Goal: Transaction & Acquisition: Obtain resource

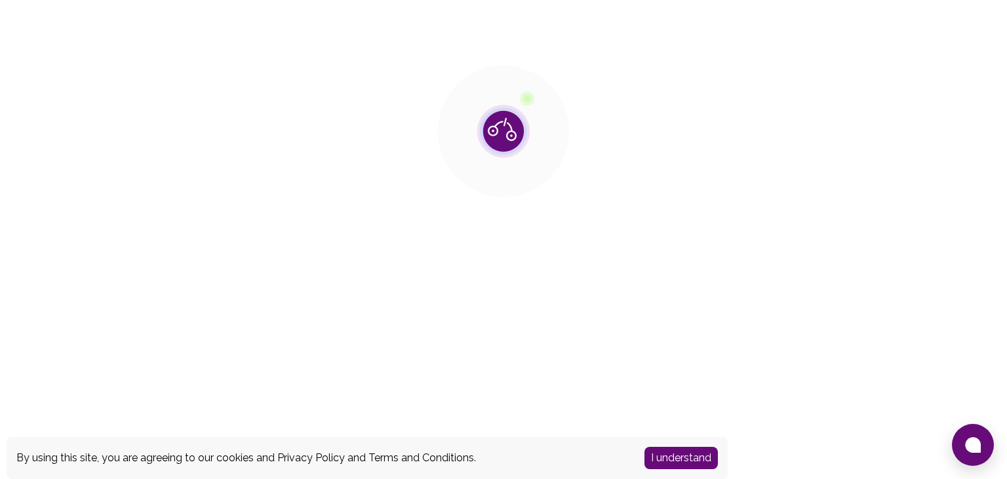
click at [670, 457] on button "I understand" at bounding box center [681, 458] width 73 height 22
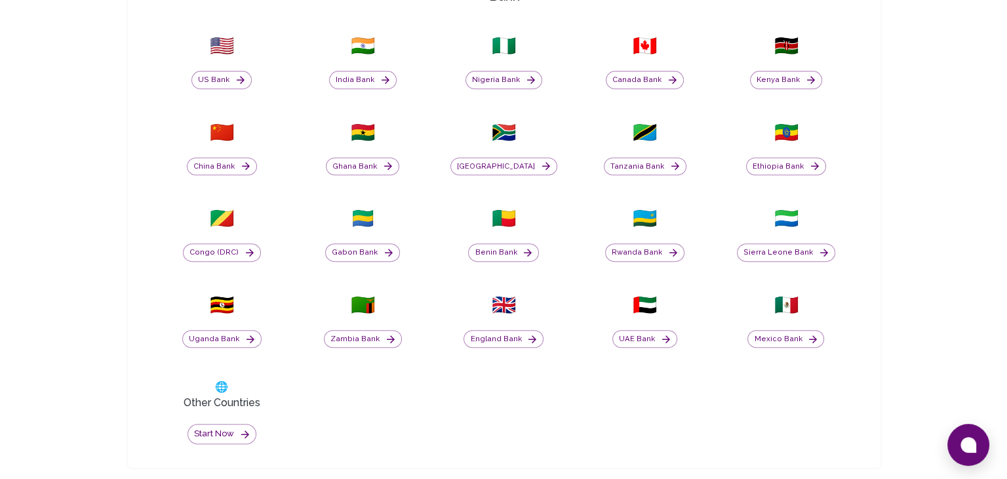
scroll to position [514, 0]
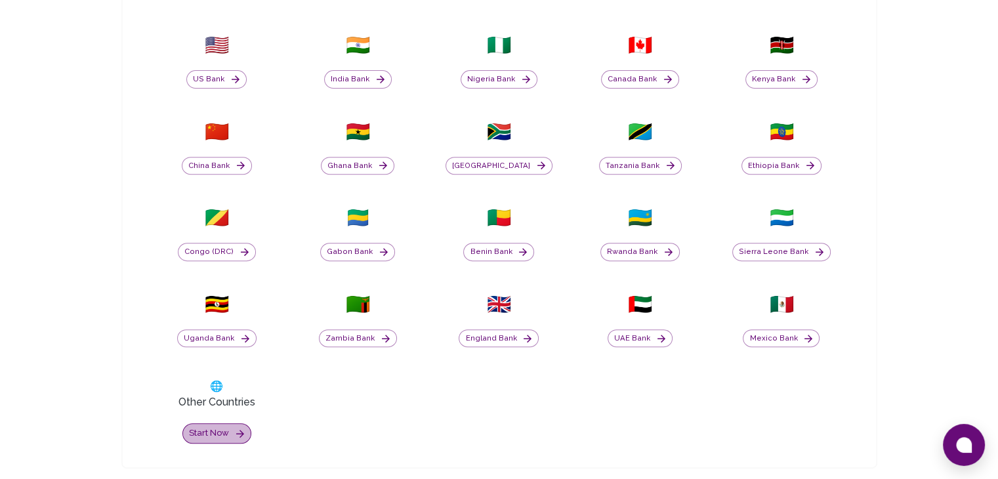
click at [230, 428] on button "Start now" at bounding box center [216, 433] width 69 height 20
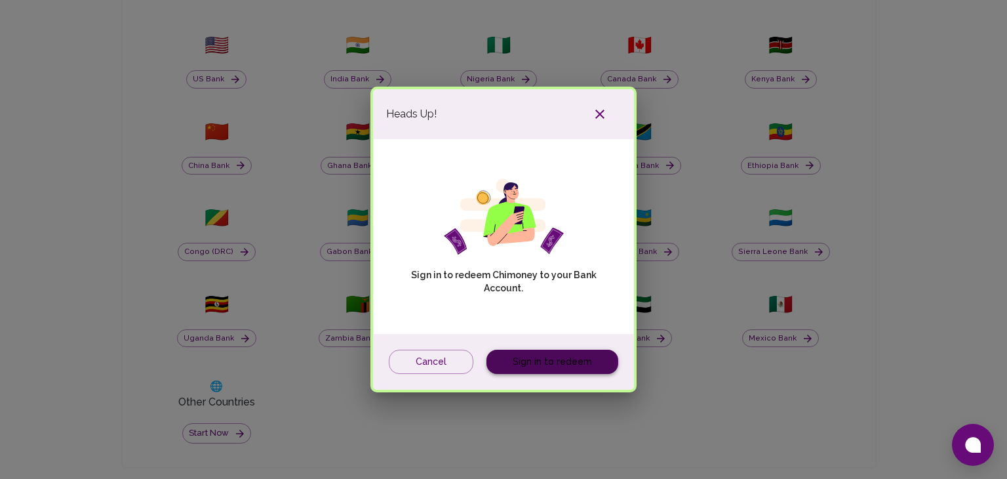
click at [493, 353] on link "Sign in to redeem" at bounding box center [553, 362] width 132 height 24
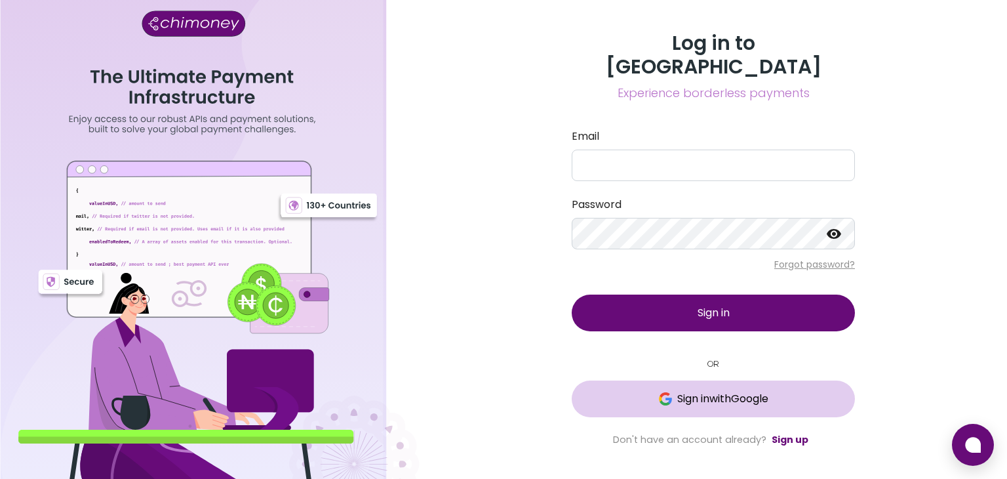
click at [717, 391] on span "Sign in with Google" at bounding box center [722, 399] width 91 height 16
click at [781, 433] on link "Sign up" at bounding box center [790, 439] width 37 height 13
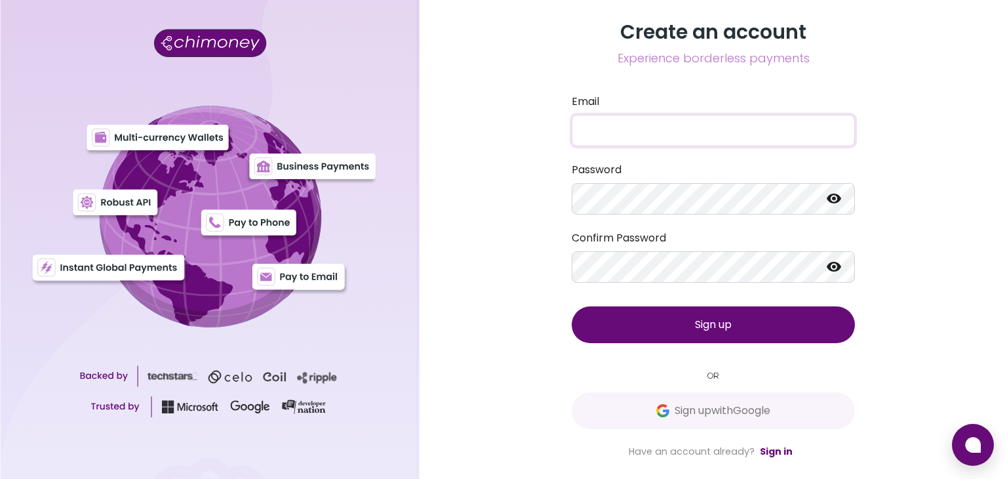
click at [656, 138] on input "Email" at bounding box center [713, 130] width 283 height 31
type input "gremsanagpoon@gmail.com"
click at [677, 329] on button "Sign up" at bounding box center [713, 324] width 283 height 37
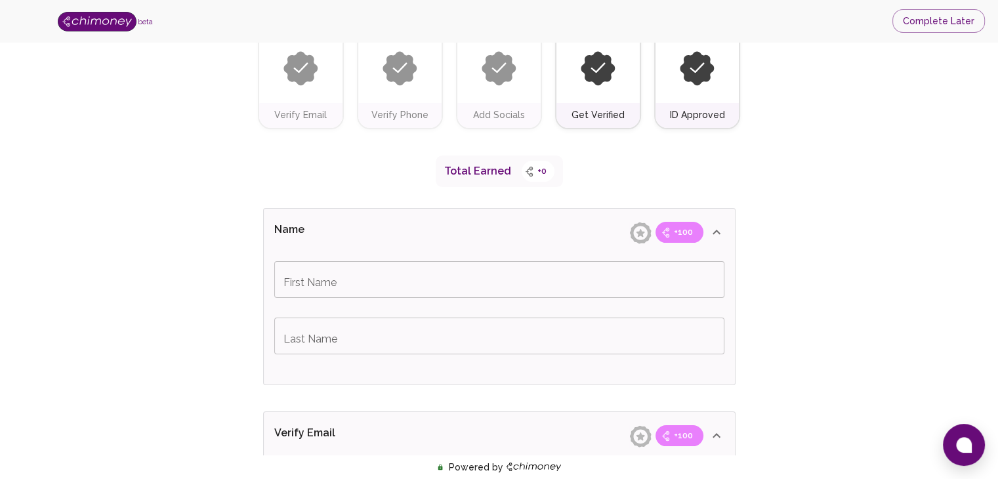
scroll to position [55, 0]
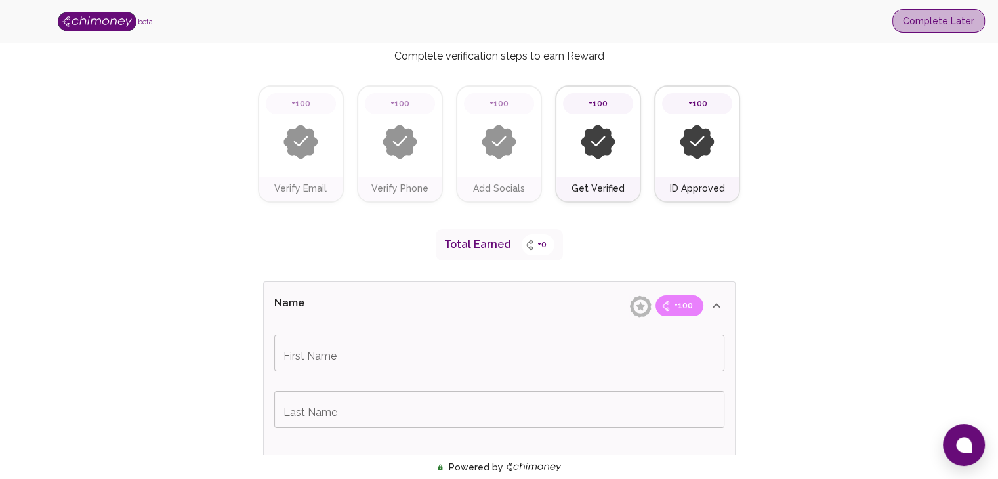
click at [939, 14] on button "Complete Later" at bounding box center [938, 21] width 92 height 24
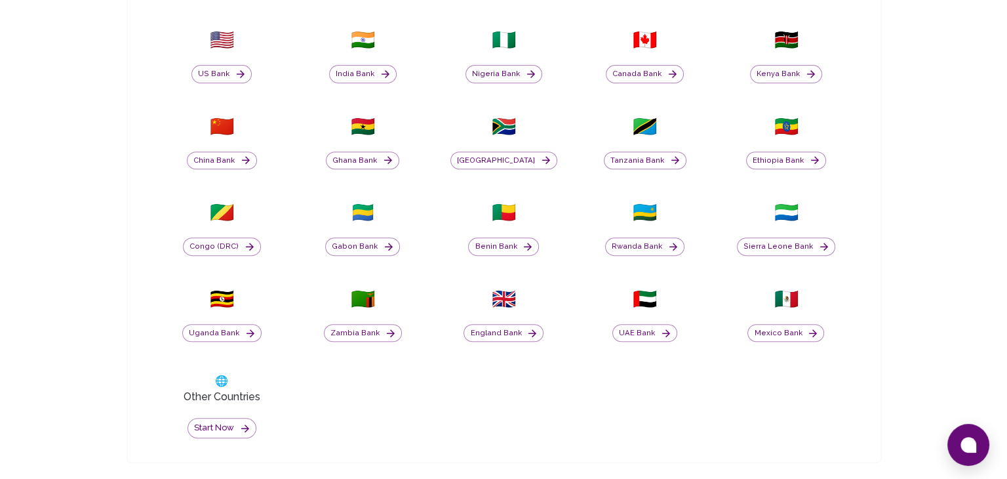
scroll to position [542, 0]
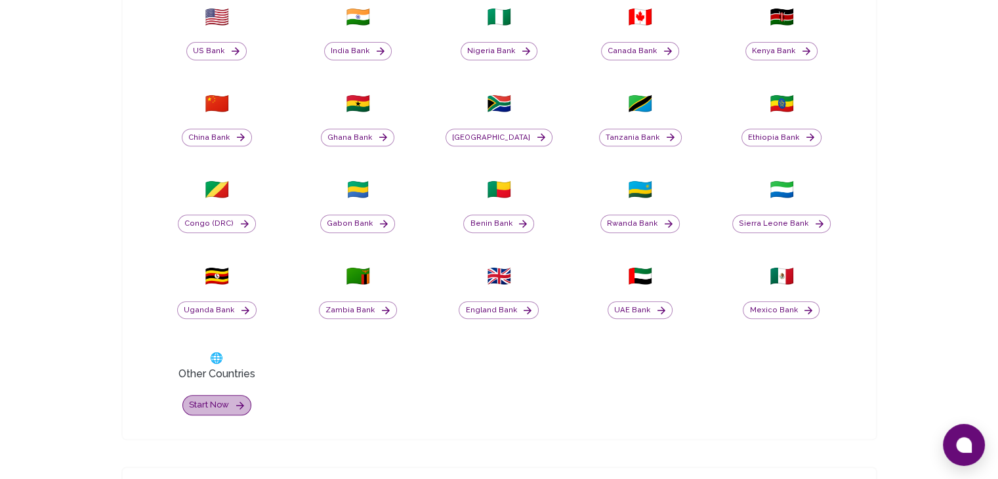
click at [202, 405] on button "Start now" at bounding box center [216, 405] width 69 height 20
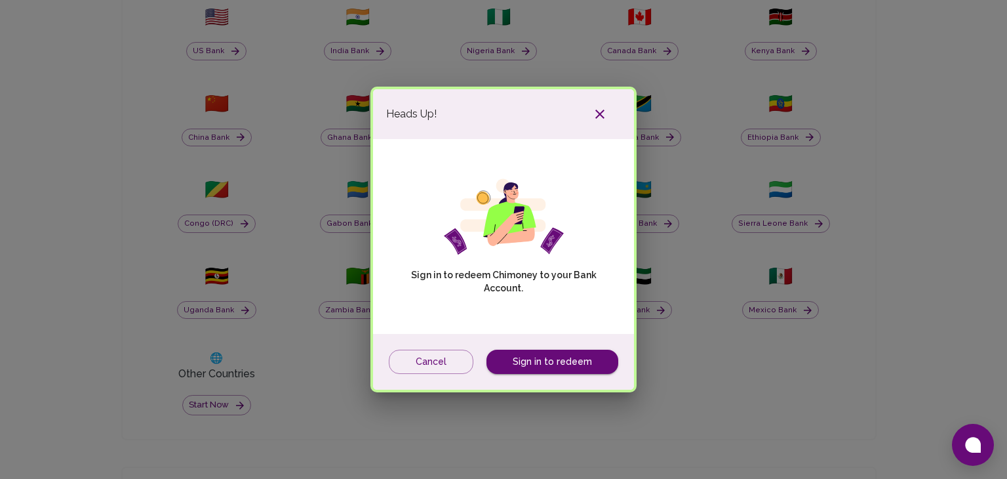
click at [202, 405] on div "Heads Up! Sign in to redeem Chimoney to your Bank Account. Cancel Sign in to re…" at bounding box center [503, 239] width 1007 height 479
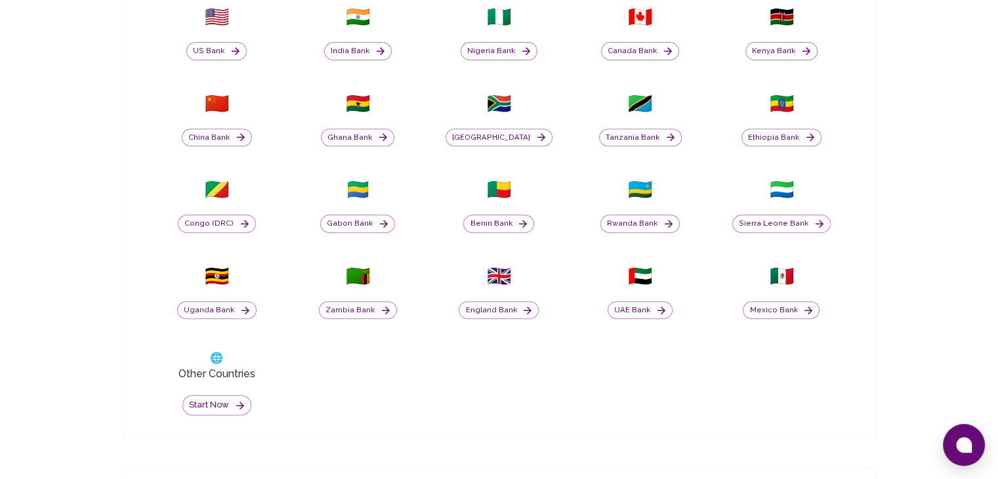
click at [213, 386] on div "Start now" at bounding box center [216, 398] width 125 height 33
click at [212, 400] on button "Start now" at bounding box center [216, 405] width 69 height 20
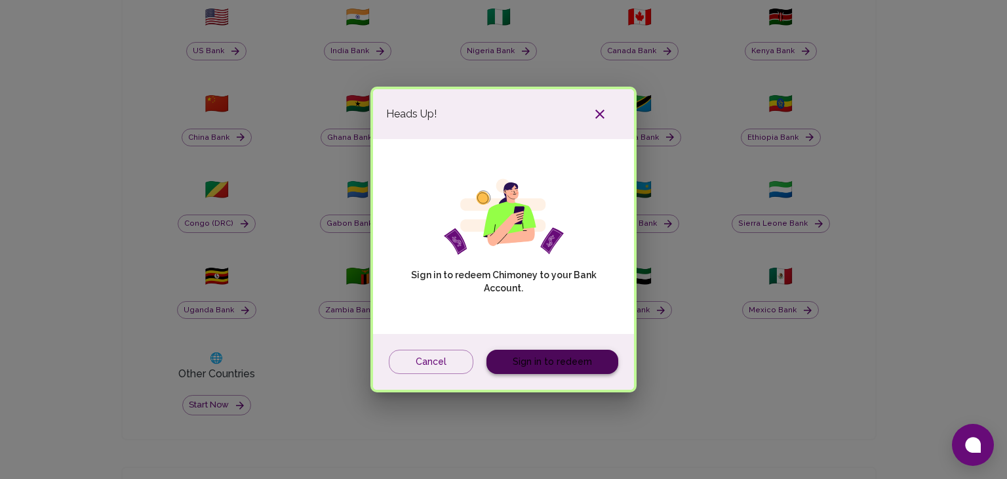
click at [567, 353] on link "Sign in to redeem" at bounding box center [553, 362] width 132 height 24
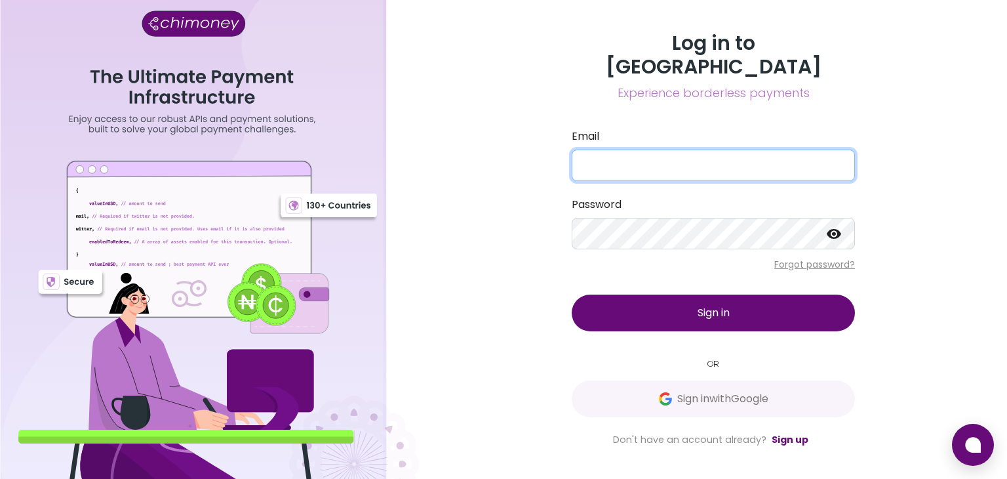
type input "[EMAIL_ADDRESS][DOMAIN_NAME]"
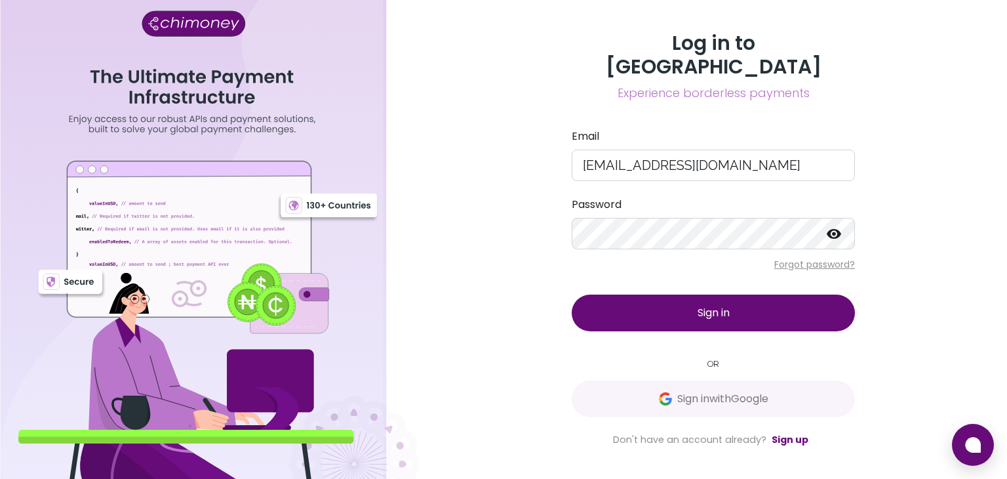
click at [650, 298] on button "Sign in" at bounding box center [713, 312] width 283 height 37
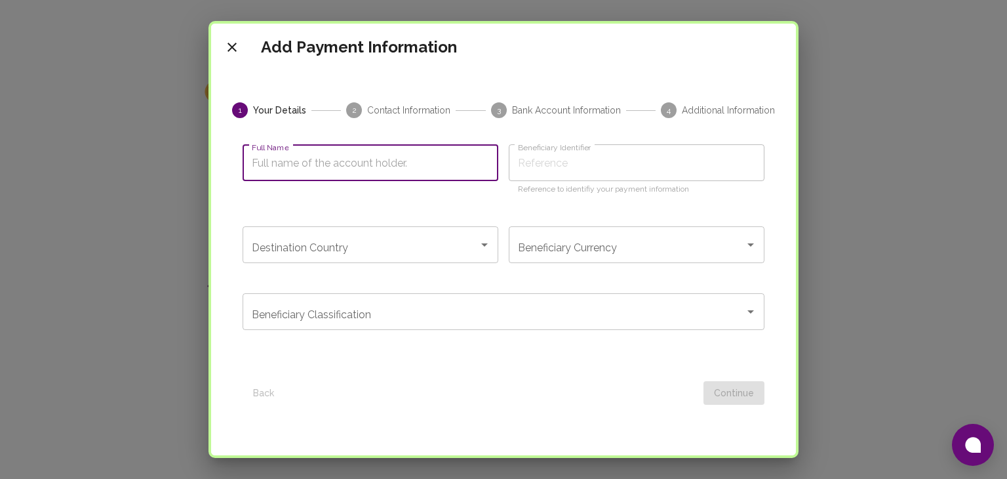
click at [388, 163] on input "Full Name" at bounding box center [371, 162] width 256 height 37
click at [312, 165] on input "Full Name" at bounding box center [371, 162] width 256 height 37
type input "Gremsan Proverbs Pachrsa Agpoon"
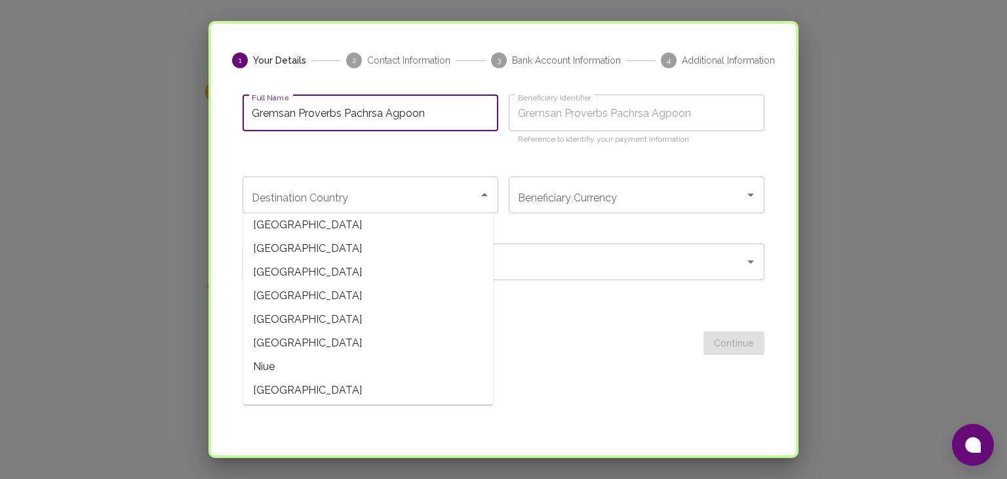
scroll to position [3461, 0]
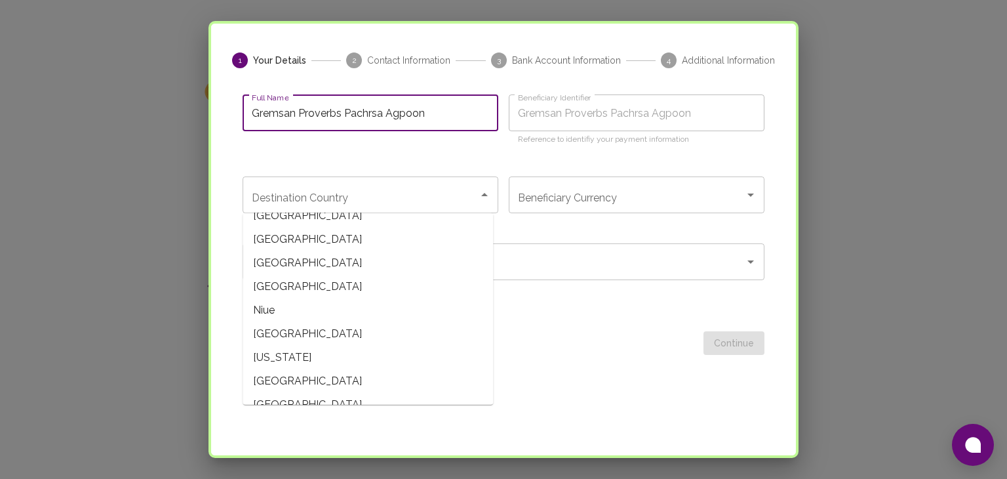
click at [384, 239] on span "[GEOGRAPHIC_DATA]" at bounding box center [368, 240] width 251 height 24
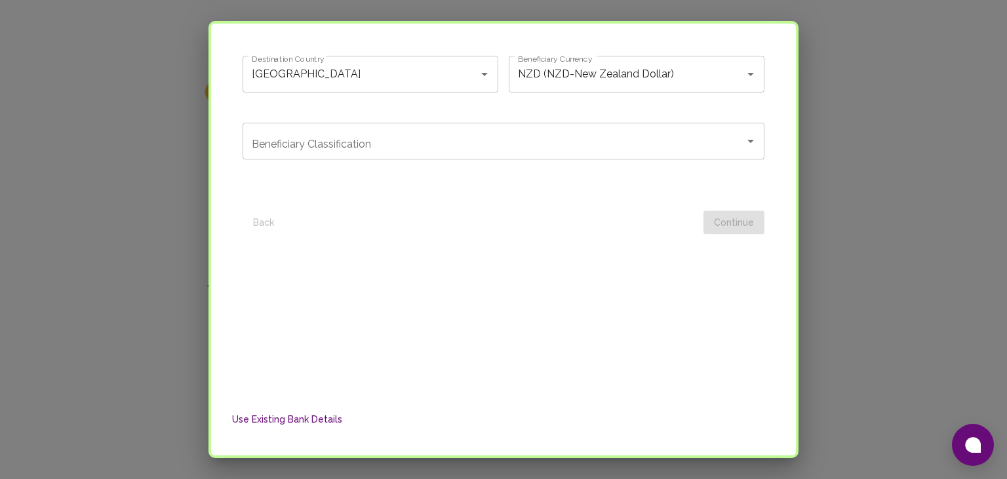
scroll to position [172, 0]
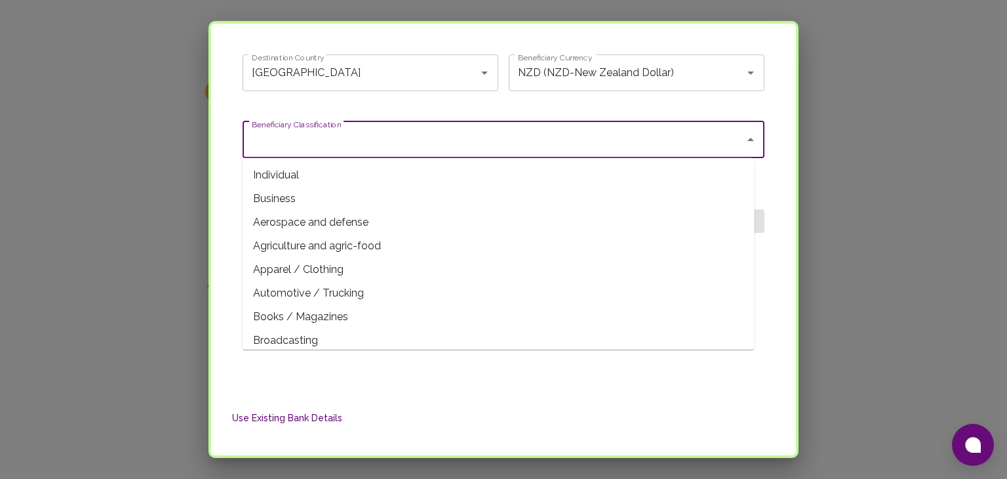
click at [397, 136] on input "Beneficiary Classification" at bounding box center [494, 139] width 491 height 25
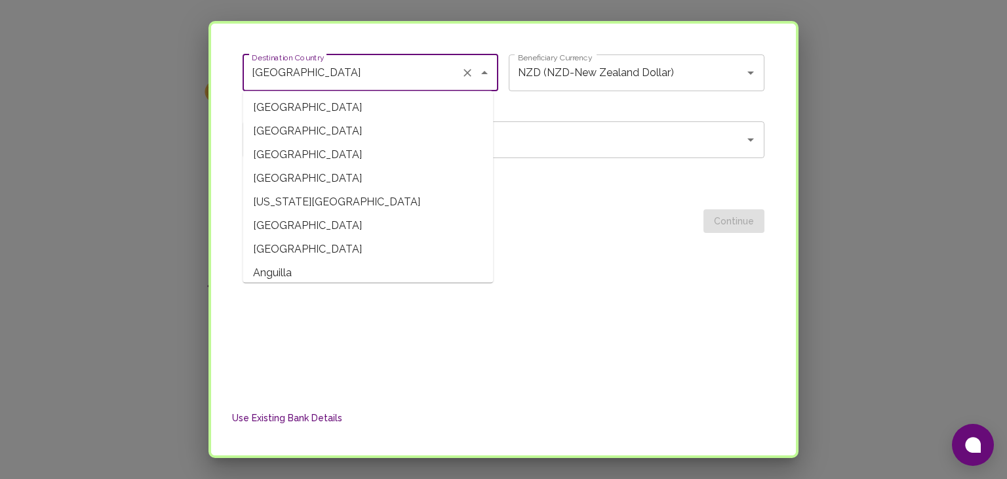
click at [422, 75] on input "[GEOGRAPHIC_DATA]" at bounding box center [352, 72] width 207 height 25
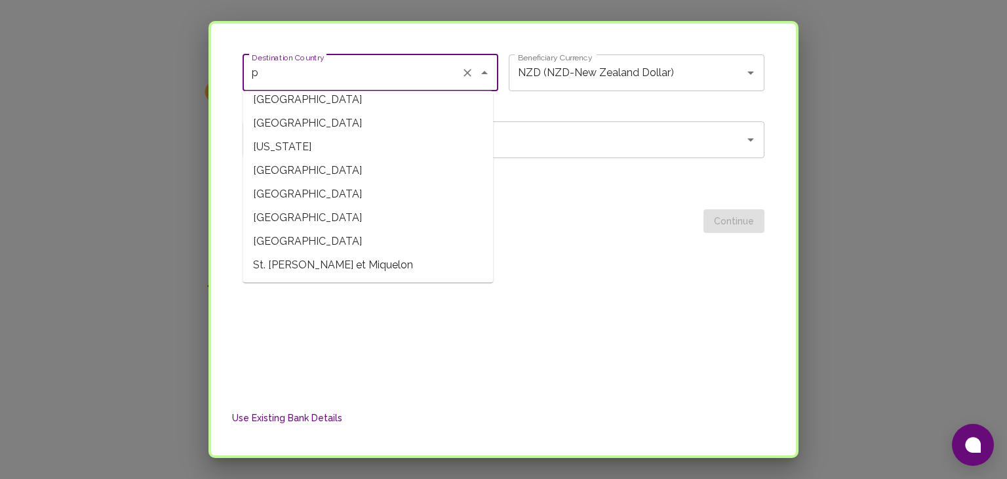
scroll to position [5, 0]
type input "[GEOGRAPHIC_DATA]"
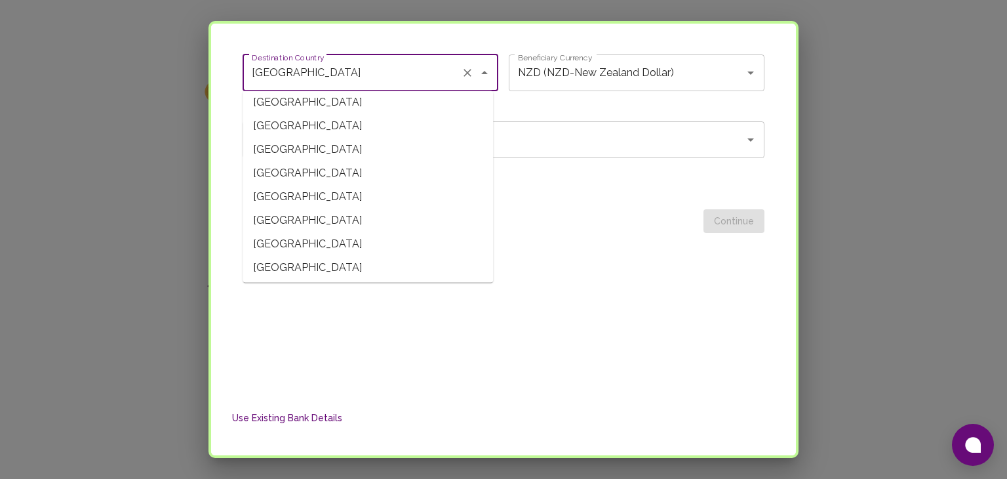
scroll to position [0, 0]
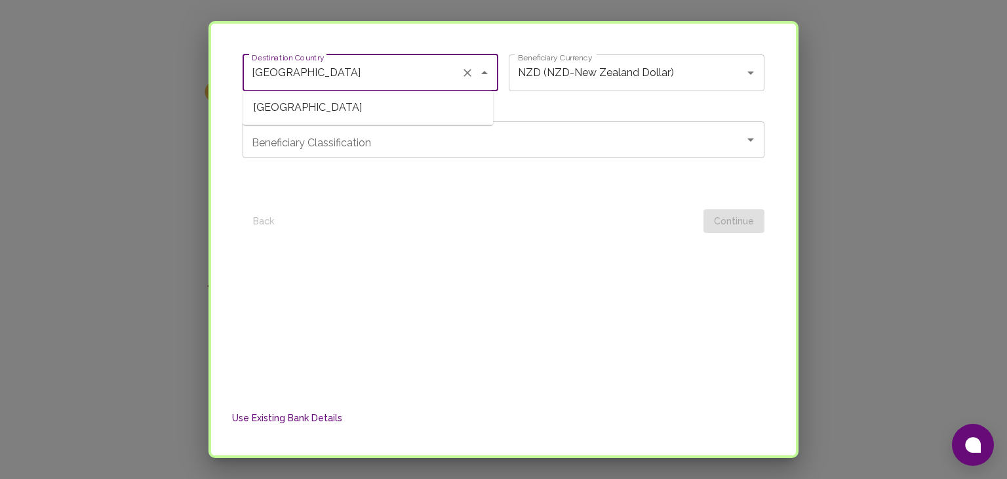
click at [333, 122] on ul "[GEOGRAPHIC_DATA]" at bounding box center [368, 108] width 251 height 34
click at [331, 111] on span "[GEOGRAPHIC_DATA]" at bounding box center [368, 108] width 251 height 24
type input "PHP (PHP-Philippine Peso)"
click at [497, 126] on div "Beneficiary Classification" at bounding box center [504, 139] width 522 height 37
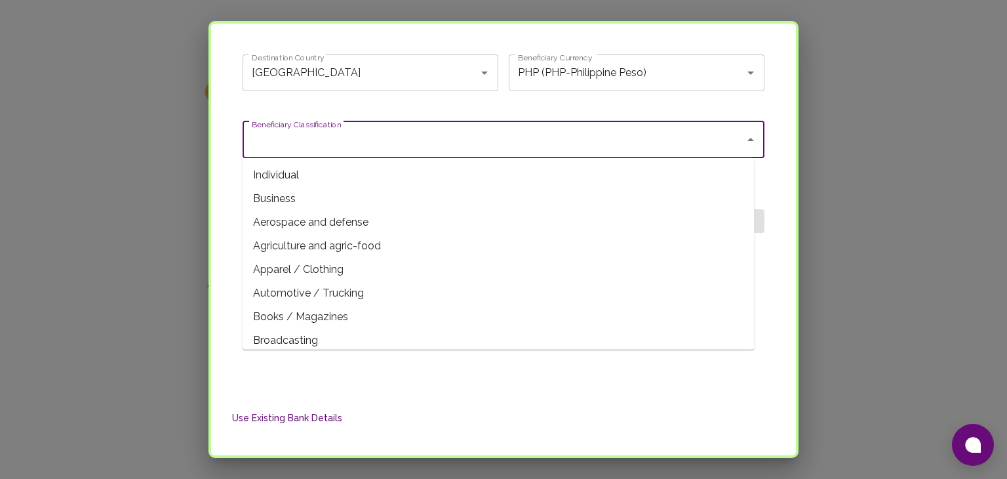
click at [285, 148] on input "Beneficiary Classification" at bounding box center [494, 139] width 491 height 25
click at [265, 172] on span "Individual" at bounding box center [499, 175] width 512 height 24
type input "Individual"
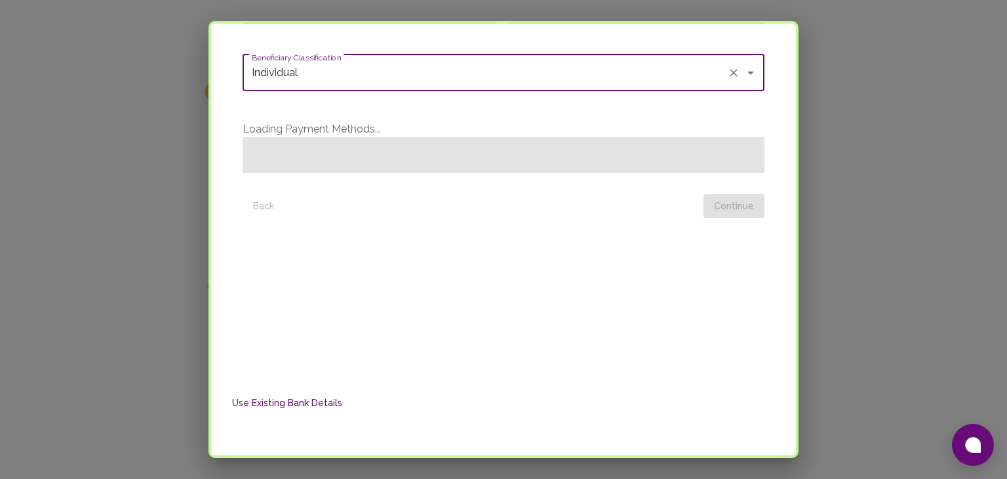
scroll to position [240, 0]
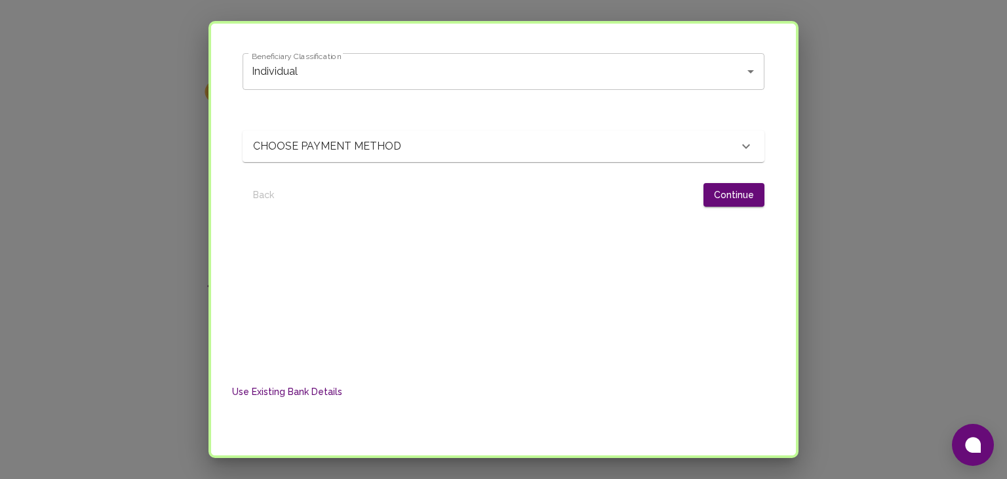
click at [273, 163] on form "Full Name Gremsan Proverbs Pachrsa [PERSON_NAME] Full Name Beneficiary Identifi…" at bounding box center [504, 48] width 522 height 318
click at [278, 148] on p "CHOOSE PAYMENT METHOD" at bounding box center [333, 146] width 160 height 16
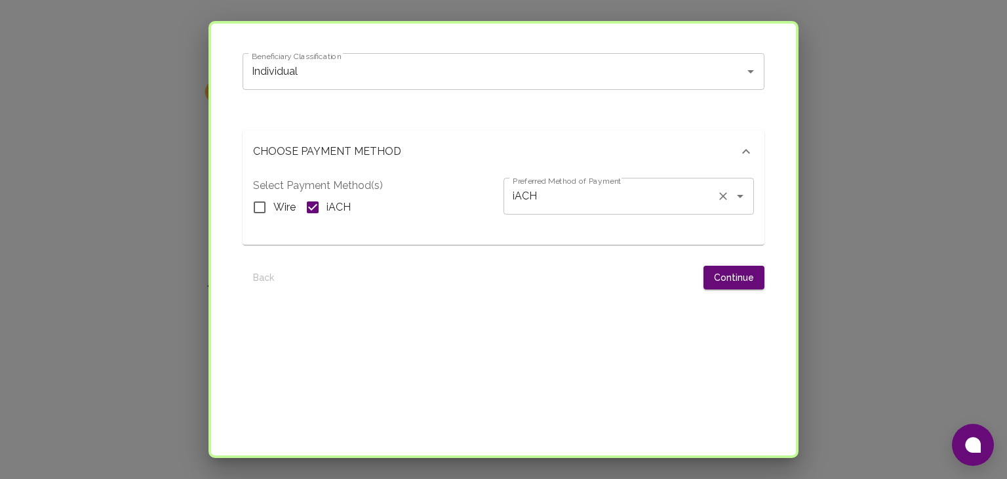
click at [691, 189] on input "iACH" at bounding box center [611, 196] width 202 height 25
click at [711, 283] on button "Continue" at bounding box center [734, 278] width 61 height 24
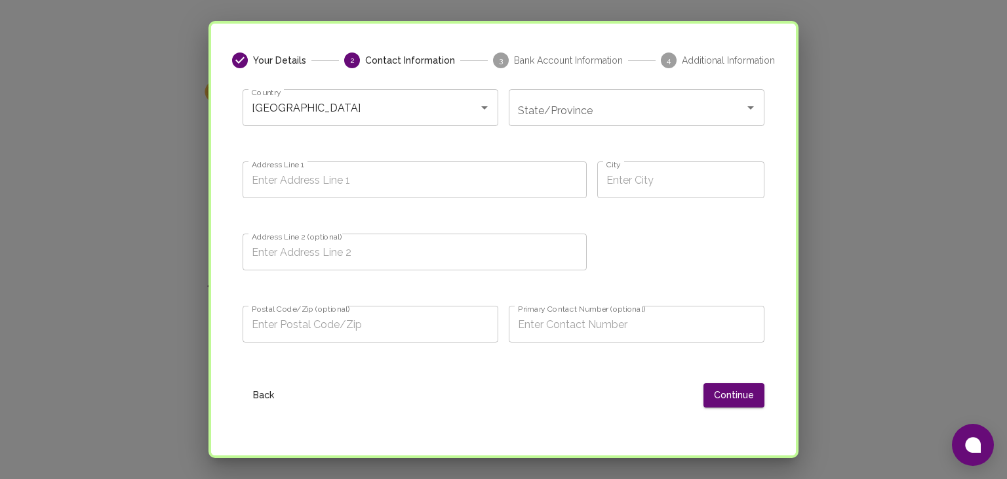
scroll to position [35, 0]
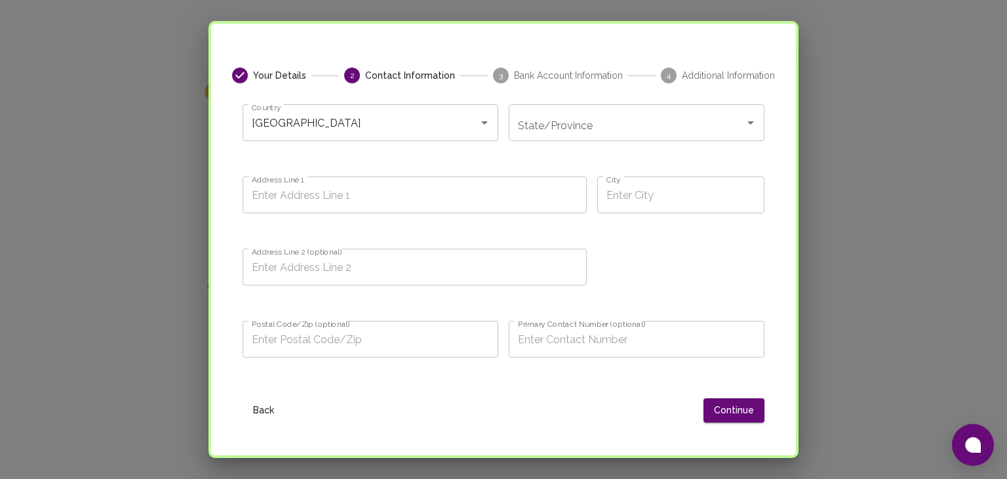
click at [471, 197] on input "Address Line 1" at bounding box center [415, 194] width 344 height 37
click at [546, 140] on div "State/Province State/Province" at bounding box center [637, 132] width 256 height 56
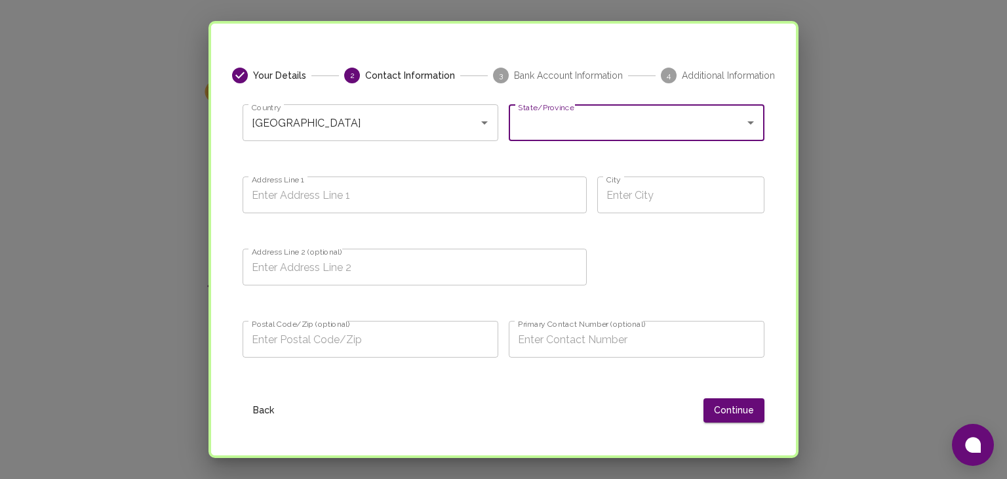
click at [545, 115] on input "State/Province" at bounding box center [627, 122] width 224 height 25
click at [540, 150] on span "[GEOGRAPHIC_DATA]" at bounding box center [629, 158] width 251 height 24
type input "[GEOGRAPHIC_DATA]"
type input "[STREET_ADDRESS] [GEOGRAPHIC_DATA]"
type input "[GEOGRAPHIC_DATA]"
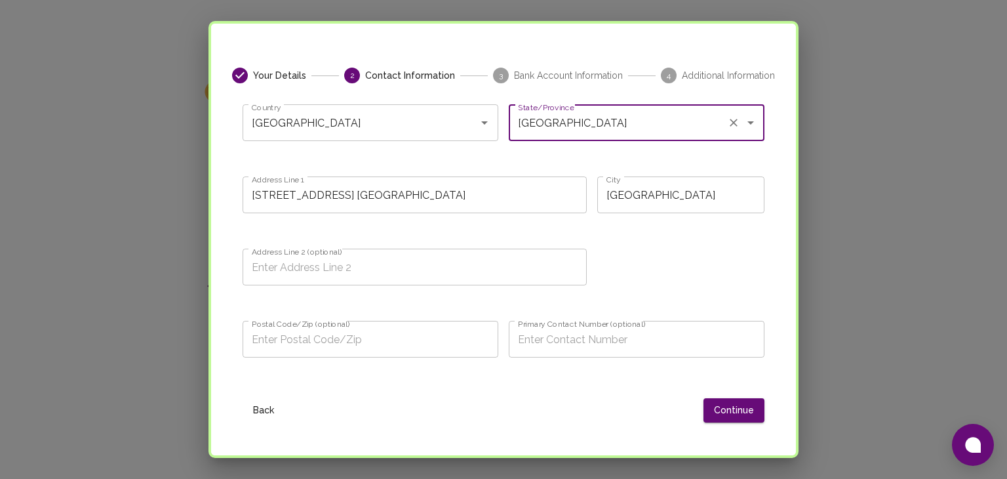
type input "[STREET_ADDRESS] [GEOGRAPHIC_DATA]"
type input "09053136401"
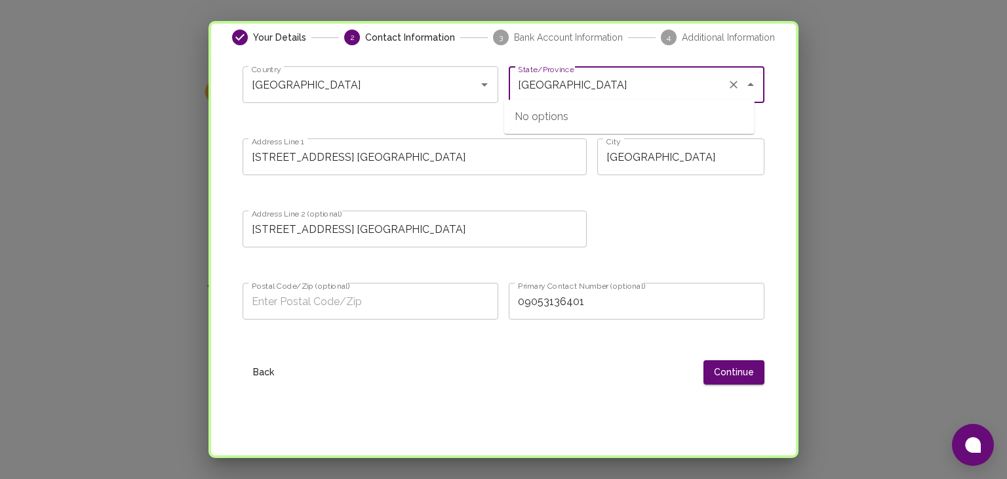
scroll to position [76, 0]
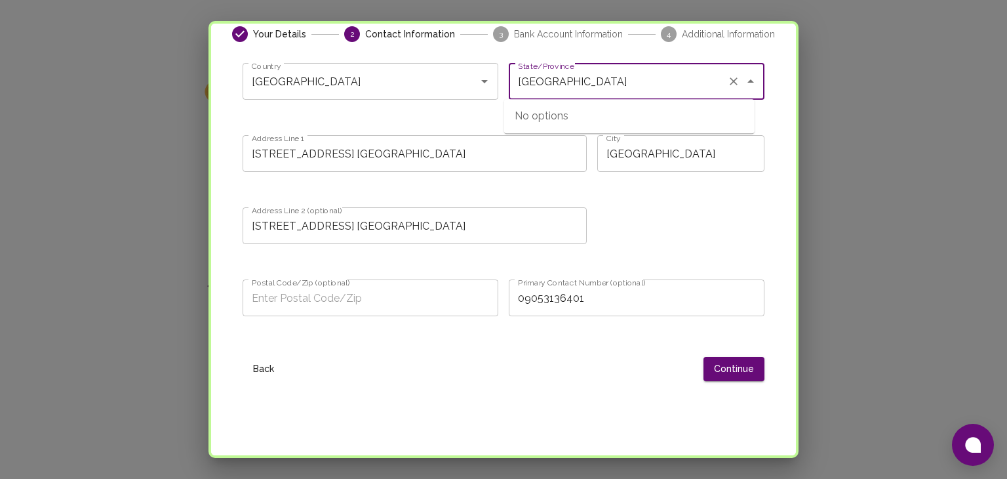
type input "[GEOGRAPHIC_DATA]"
click at [629, 151] on input "[GEOGRAPHIC_DATA]" at bounding box center [680, 153] width 167 height 37
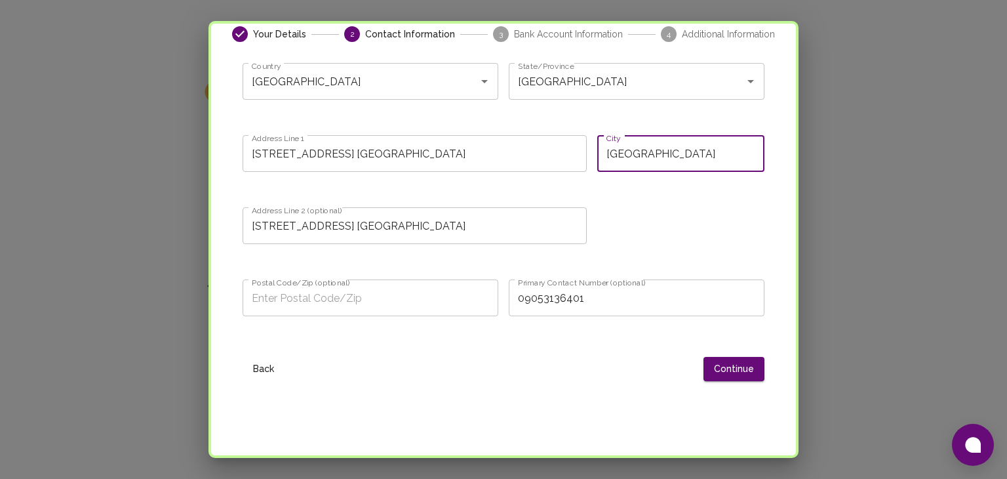
click at [629, 151] on input "[GEOGRAPHIC_DATA]" at bounding box center [680, 153] width 167 height 37
type input "Taguig"
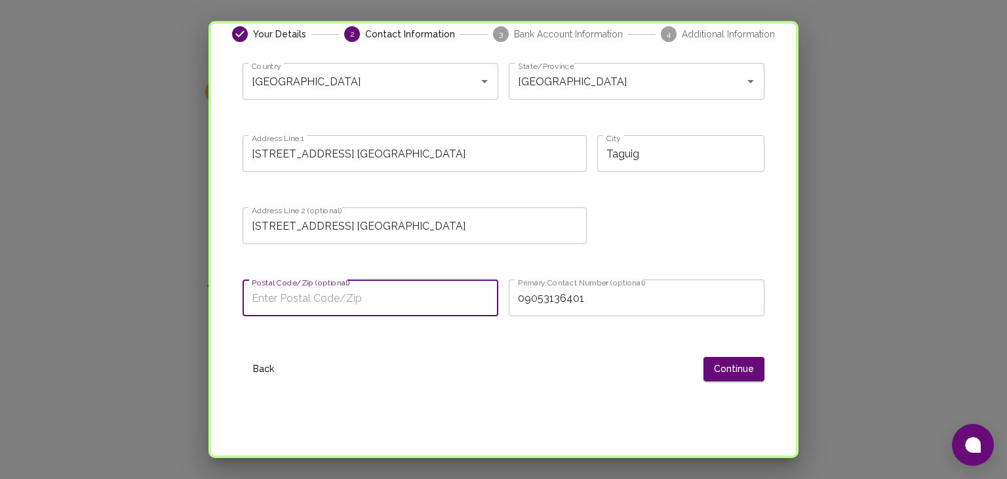
click at [416, 300] on input "Postal Code/Zip (optional)" at bounding box center [371, 297] width 256 height 37
type input "1213"
type input "[GEOGRAPHIC_DATA]"
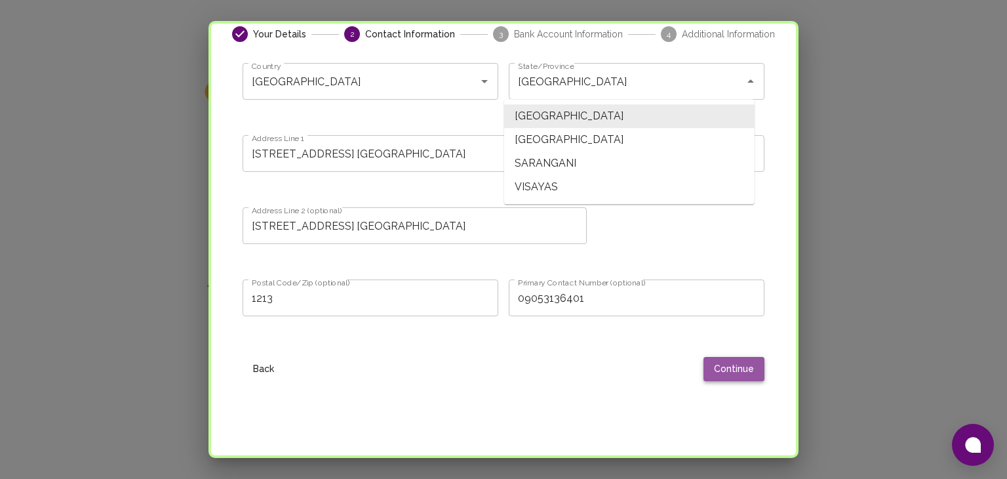
click at [725, 367] on button "Continue" at bounding box center [734, 369] width 61 height 24
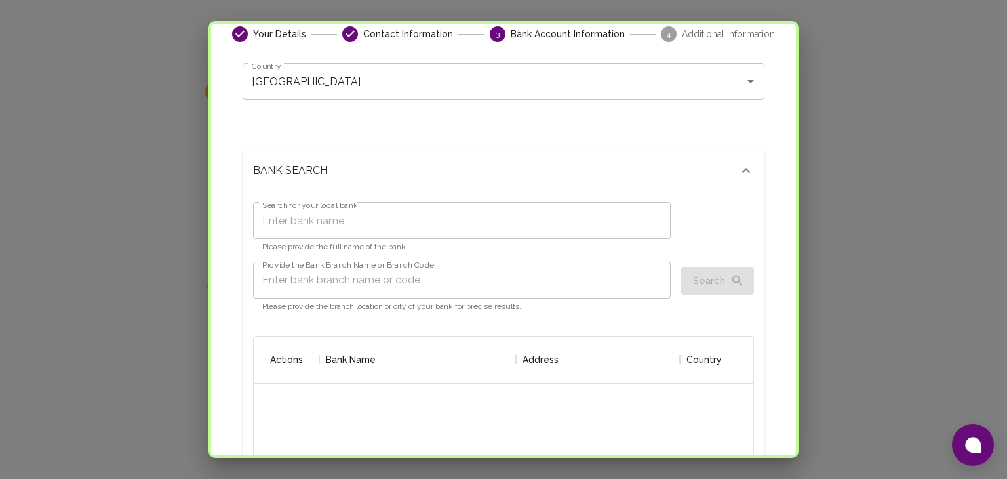
scroll to position [249, 480]
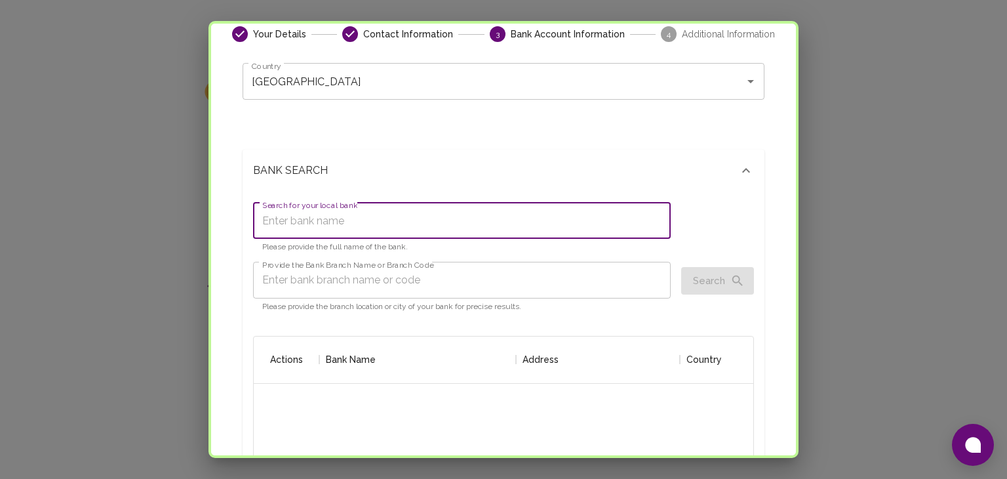
click at [462, 222] on input "Search for your local bank" at bounding box center [462, 220] width 418 height 37
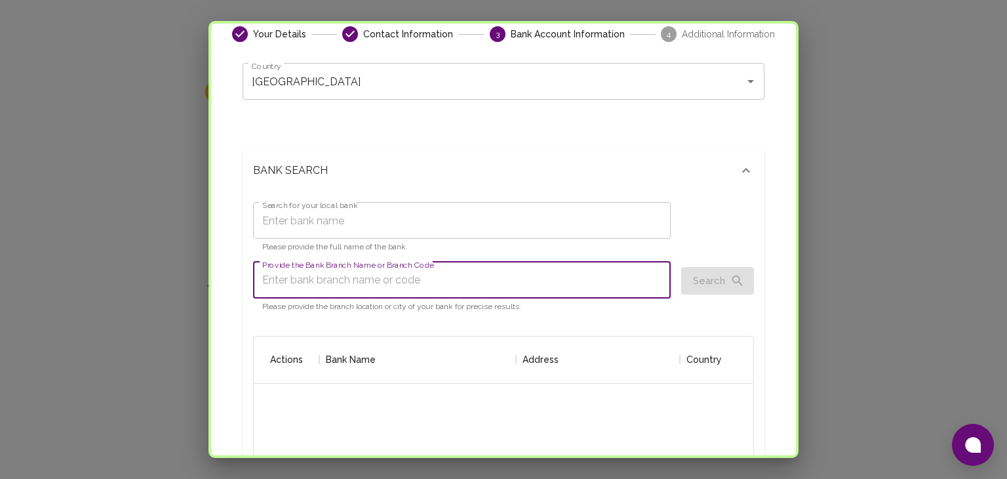
click at [449, 270] on input "Provide the Bank Branch Name or Branch Code" at bounding box center [462, 280] width 418 height 37
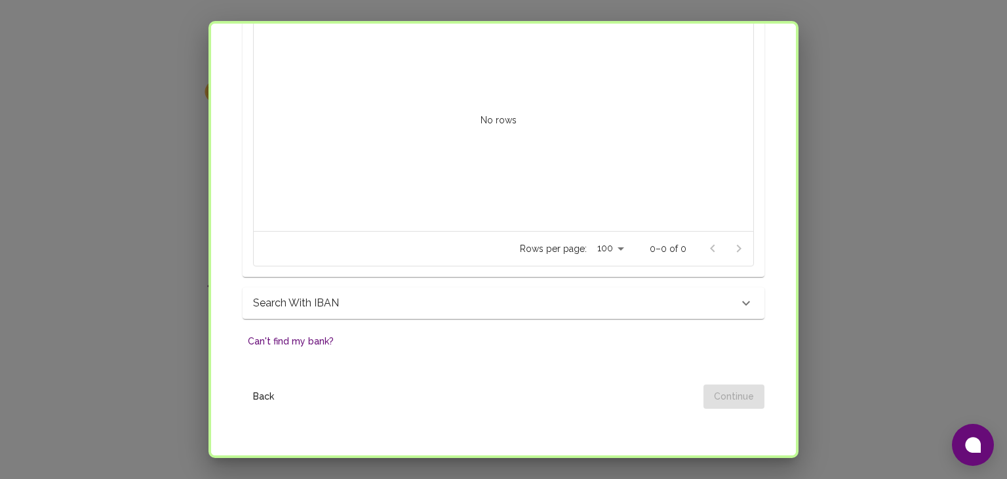
scroll to position [441, 0]
click at [317, 336] on button "Can't find my bank?" at bounding box center [291, 341] width 96 height 24
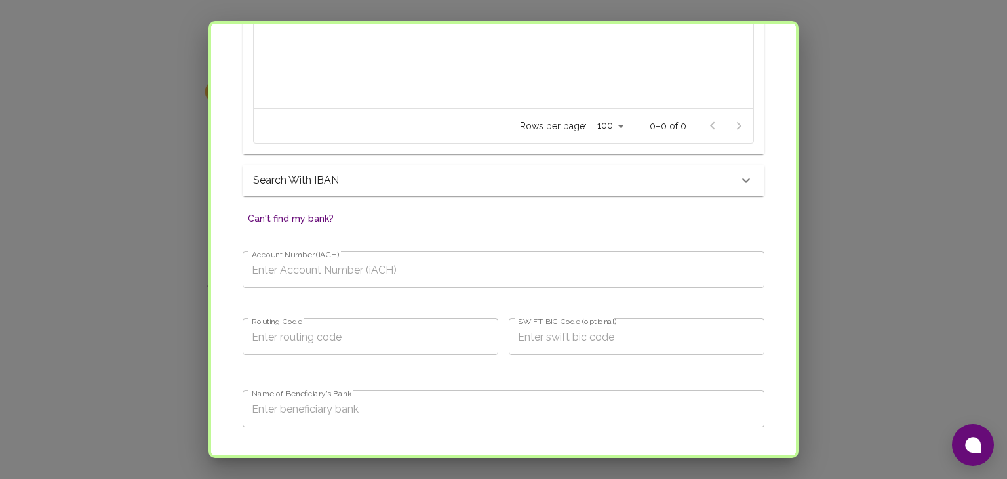
scroll to position [564, 0]
click at [339, 258] on input "Account Number (iACH)" at bounding box center [504, 269] width 522 height 37
